Goal: Learn about a topic: Learn about a topic

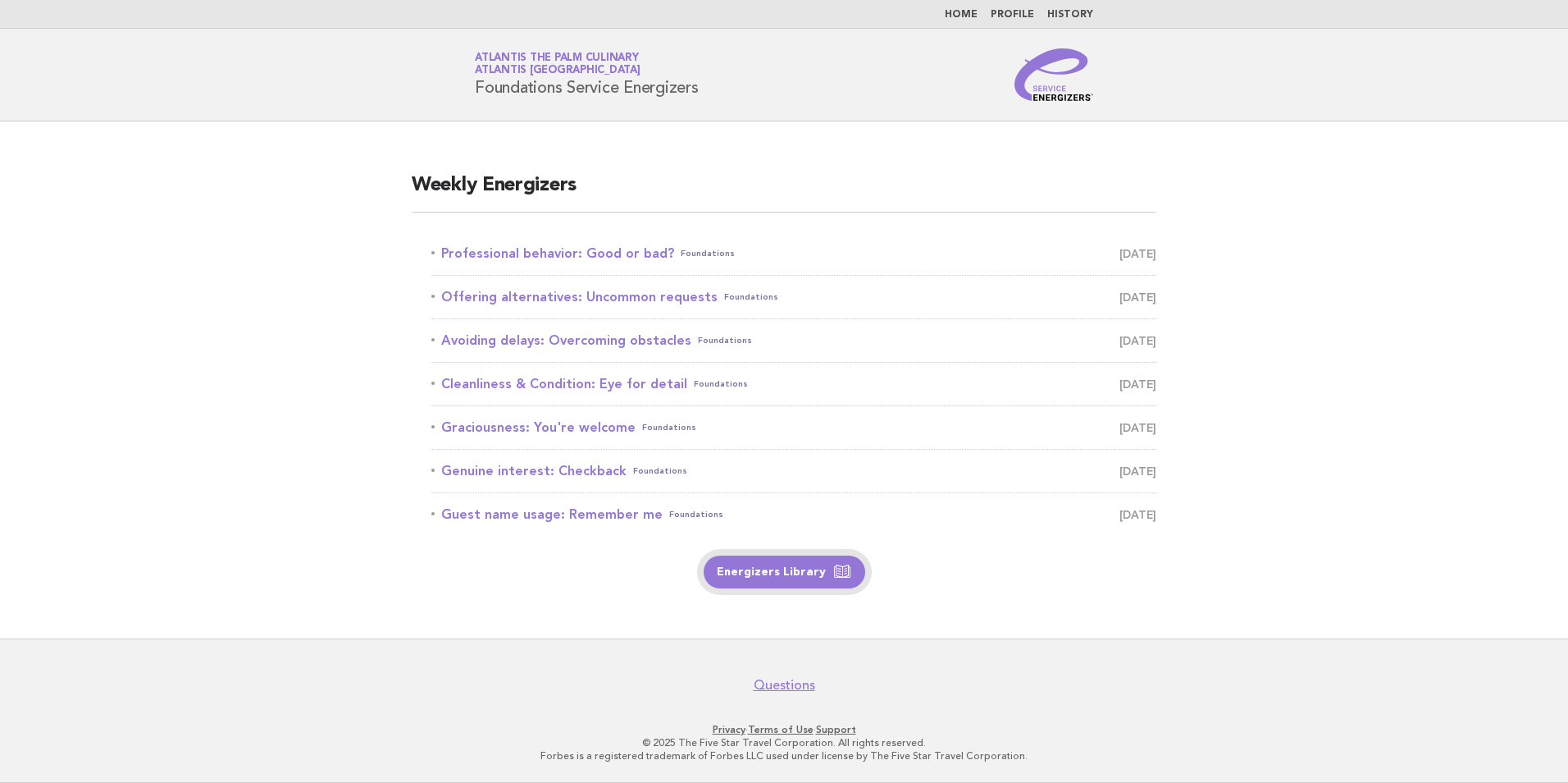
click at [776, 586] on link "Energizers Library" at bounding box center [784, 572] width 162 height 33
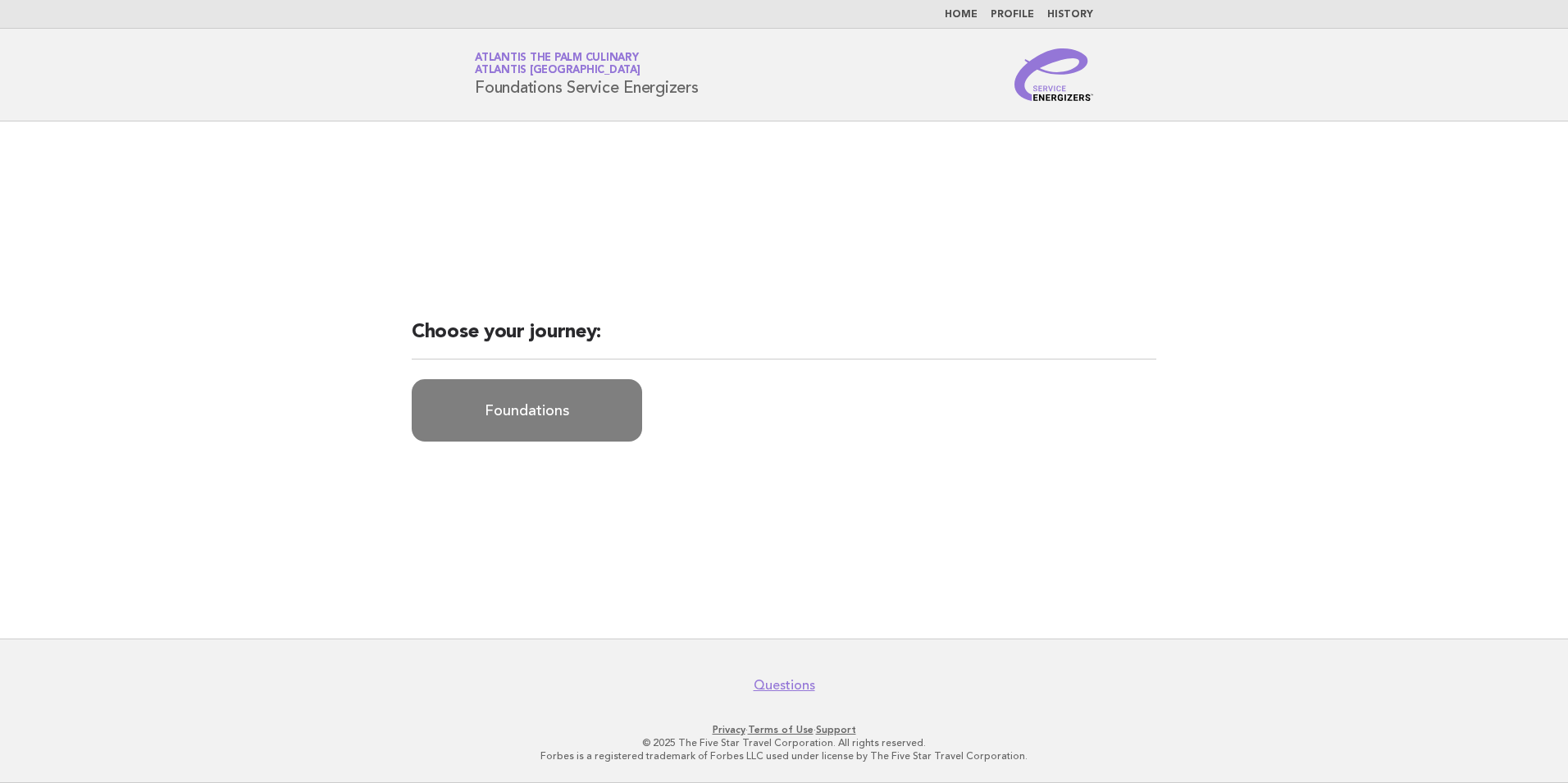
click at [592, 427] on link "Foundations" at bounding box center [527, 410] width 231 height 63
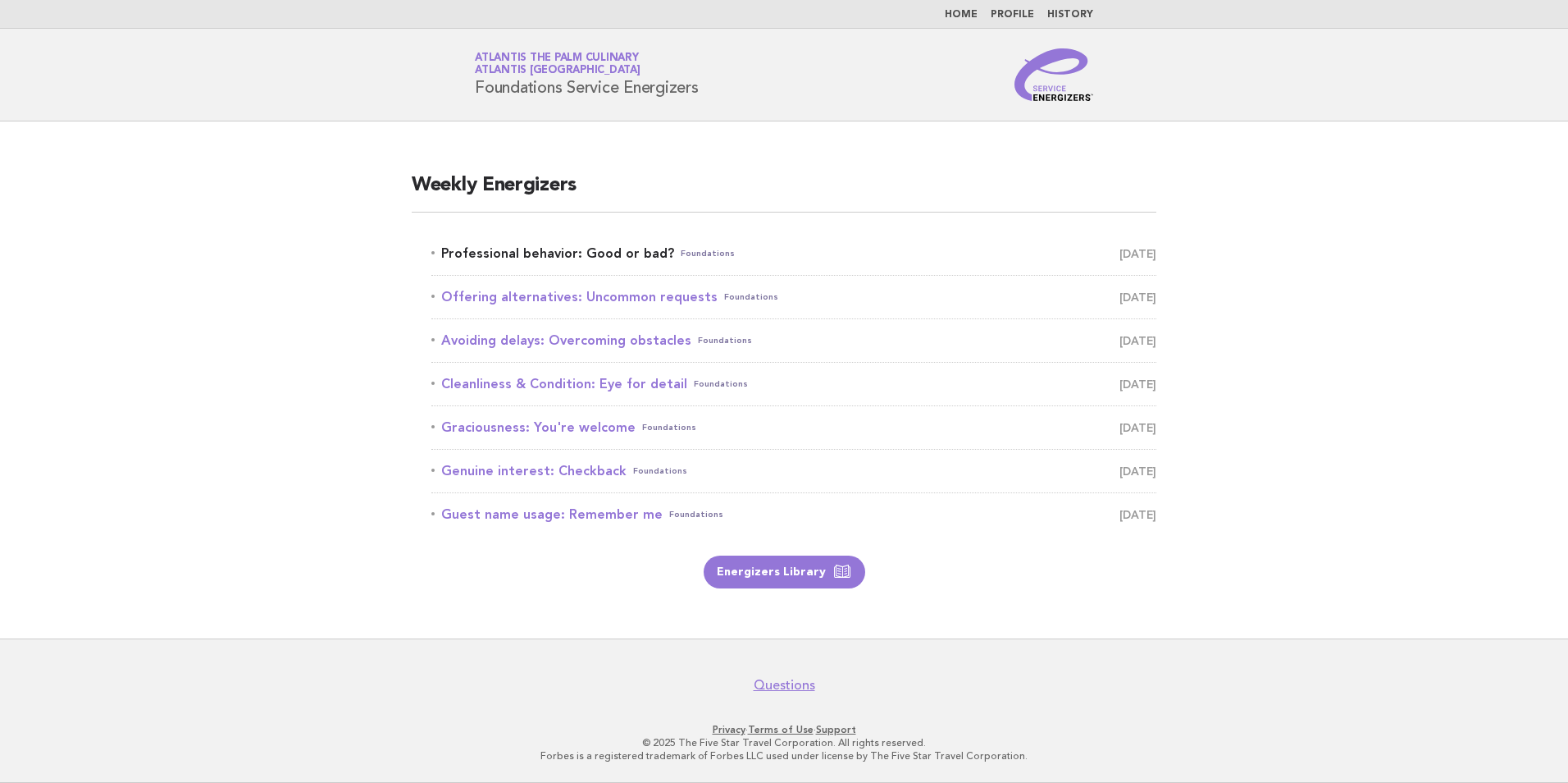
click at [564, 252] on link "Professional behavior: Good or bad? Foundations [DATE]" at bounding box center [794, 253] width 725 height 23
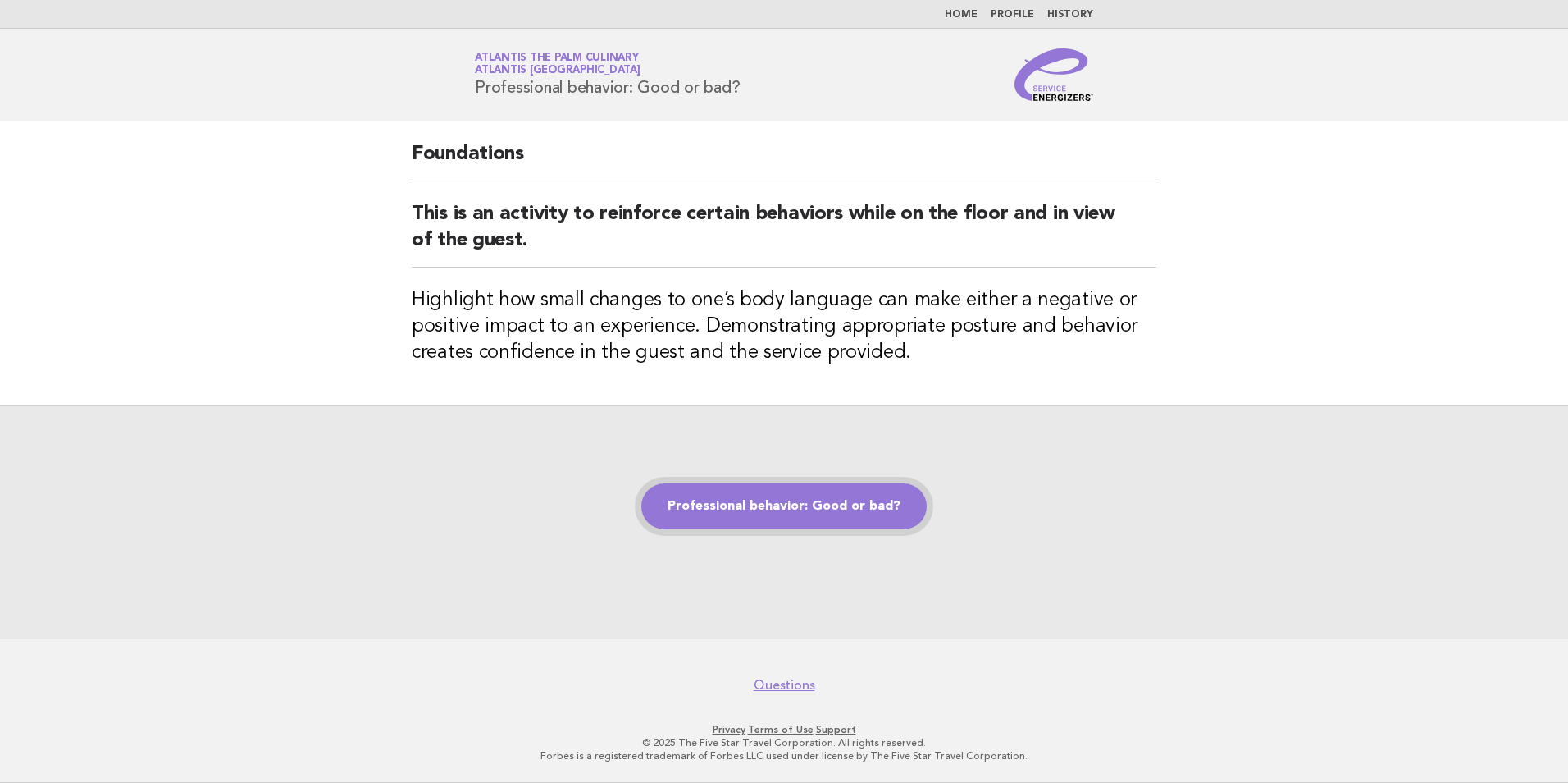
click at [865, 507] on link "Professional behavior: Good or bad?" at bounding box center [784, 506] width 285 height 46
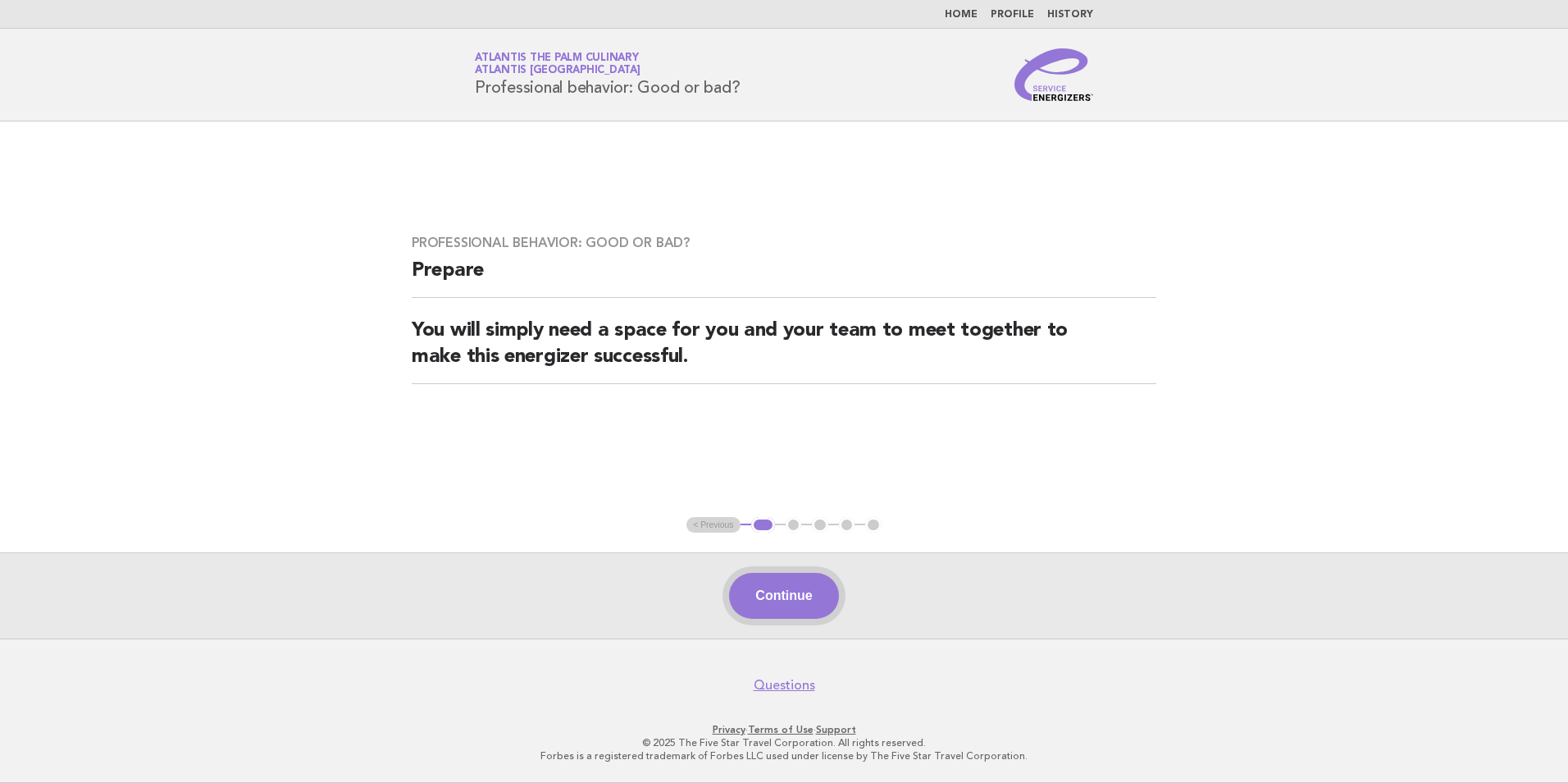
click at [783, 592] on button "Continue" at bounding box center [784, 596] width 109 height 46
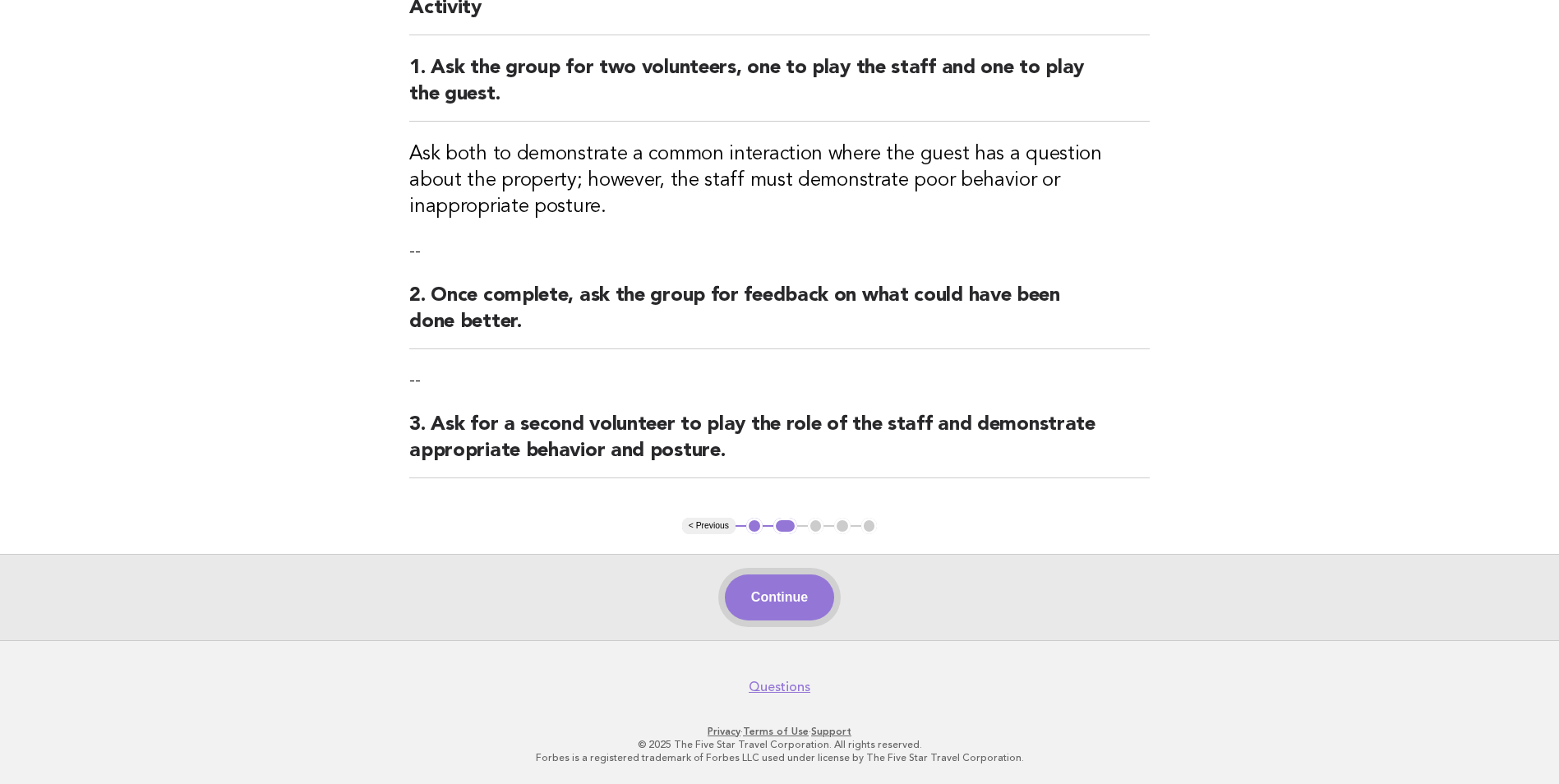
click at [815, 593] on button "Continue" at bounding box center [780, 597] width 109 height 46
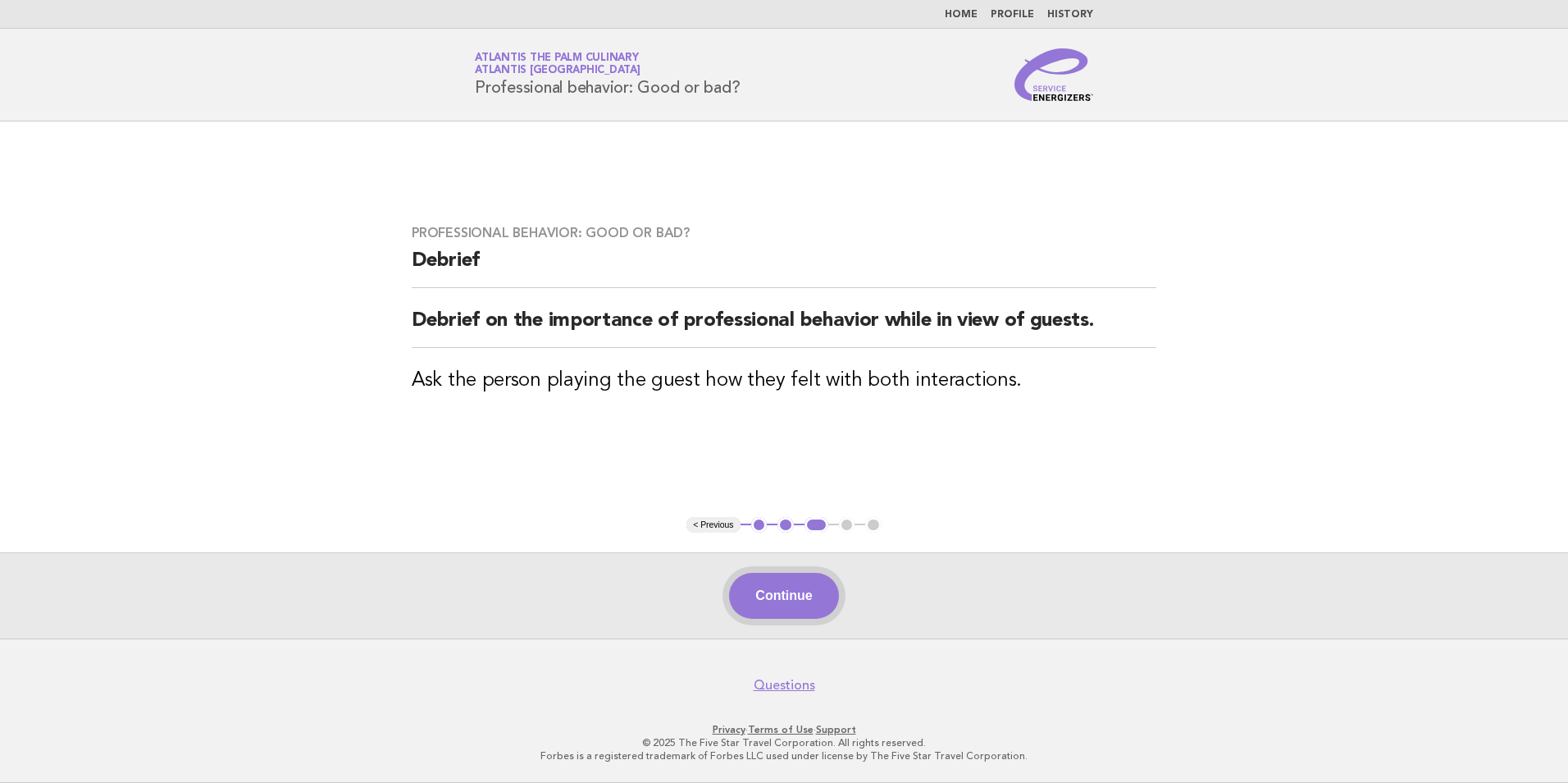
click at [815, 591] on button "Continue" at bounding box center [784, 596] width 109 height 46
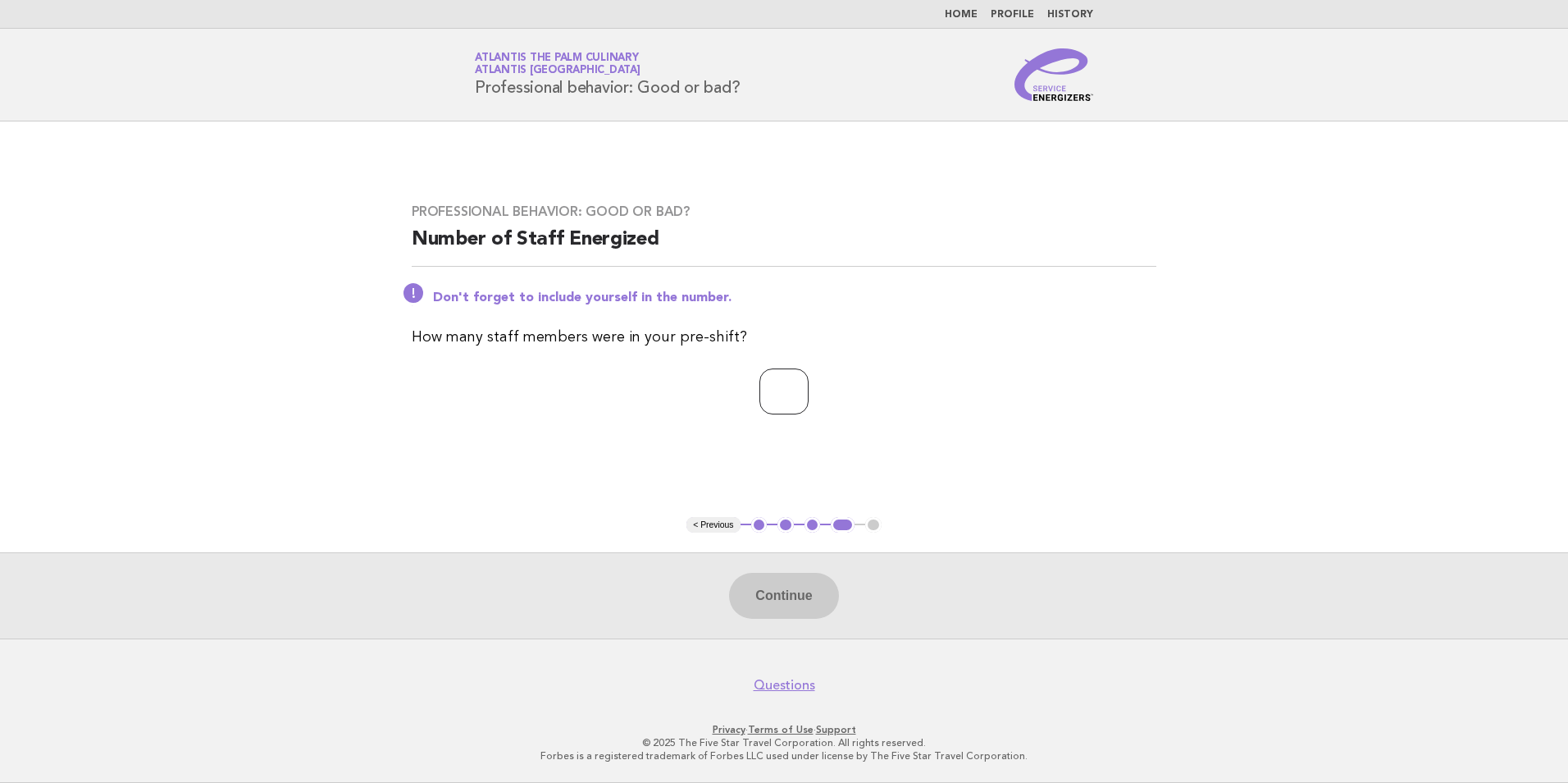
click at [784, 400] on input "number" at bounding box center [784, 391] width 49 height 46
type input "**"
click at [789, 585] on button "Continue" at bounding box center [784, 596] width 109 height 46
